Goal: Task Accomplishment & Management: Manage account settings

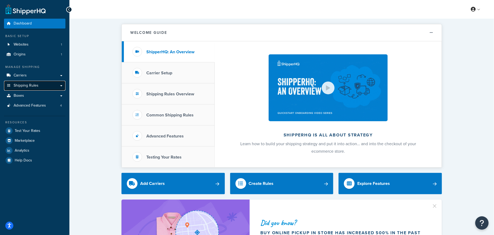
click at [55, 85] on link "Shipping Rules" at bounding box center [34, 86] width 61 height 10
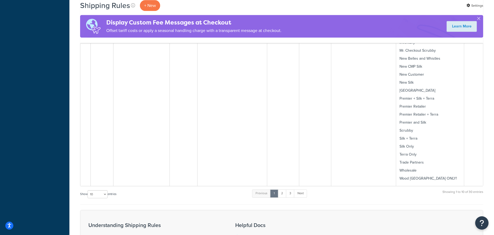
scroll to position [827, 0]
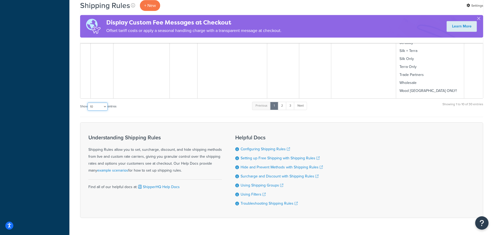
click at [102, 103] on select "10 15 25 50 100 1000" at bounding box center [98, 107] width 20 height 8
select select "100"
click at [88, 103] on select "10 15 25 50 100 1000" at bounding box center [98, 107] width 20 height 8
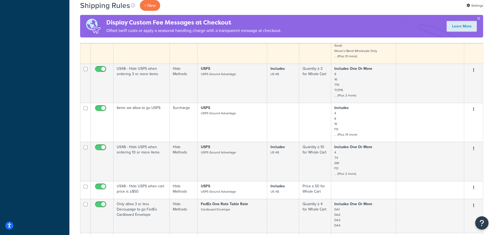
scroll to position [1174, 0]
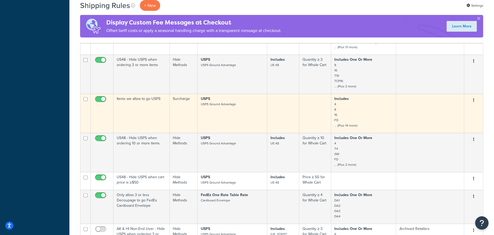
click at [150, 94] on td "Items we allow to go USPS" at bounding box center [141, 113] width 56 height 39
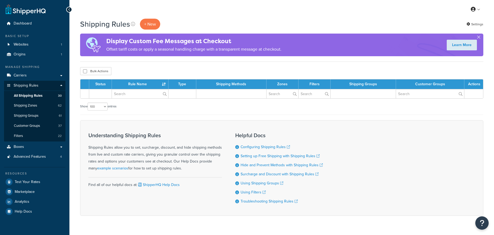
select select "100"
